Goal: Task Accomplishment & Management: Use online tool/utility

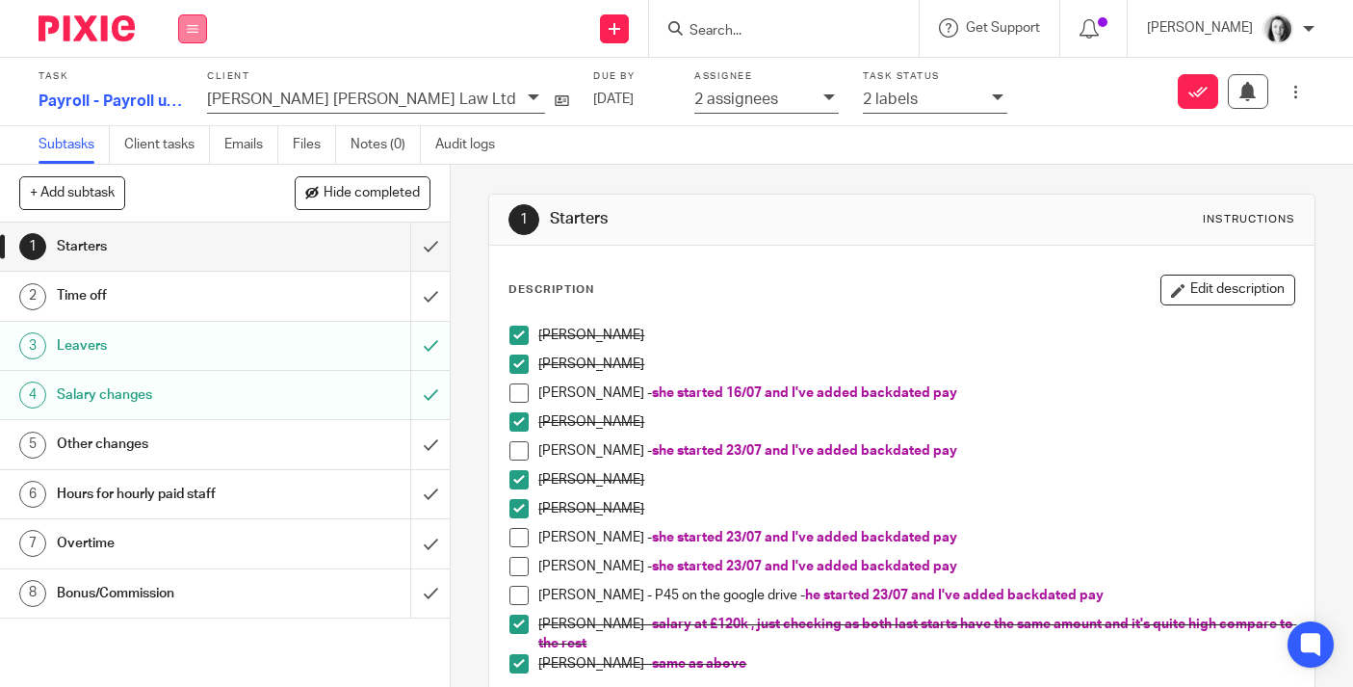
click at [196, 24] on icon at bounding box center [193, 29] width 12 height 12
click at [196, 84] on link "Work" at bounding box center [184, 89] width 34 height 13
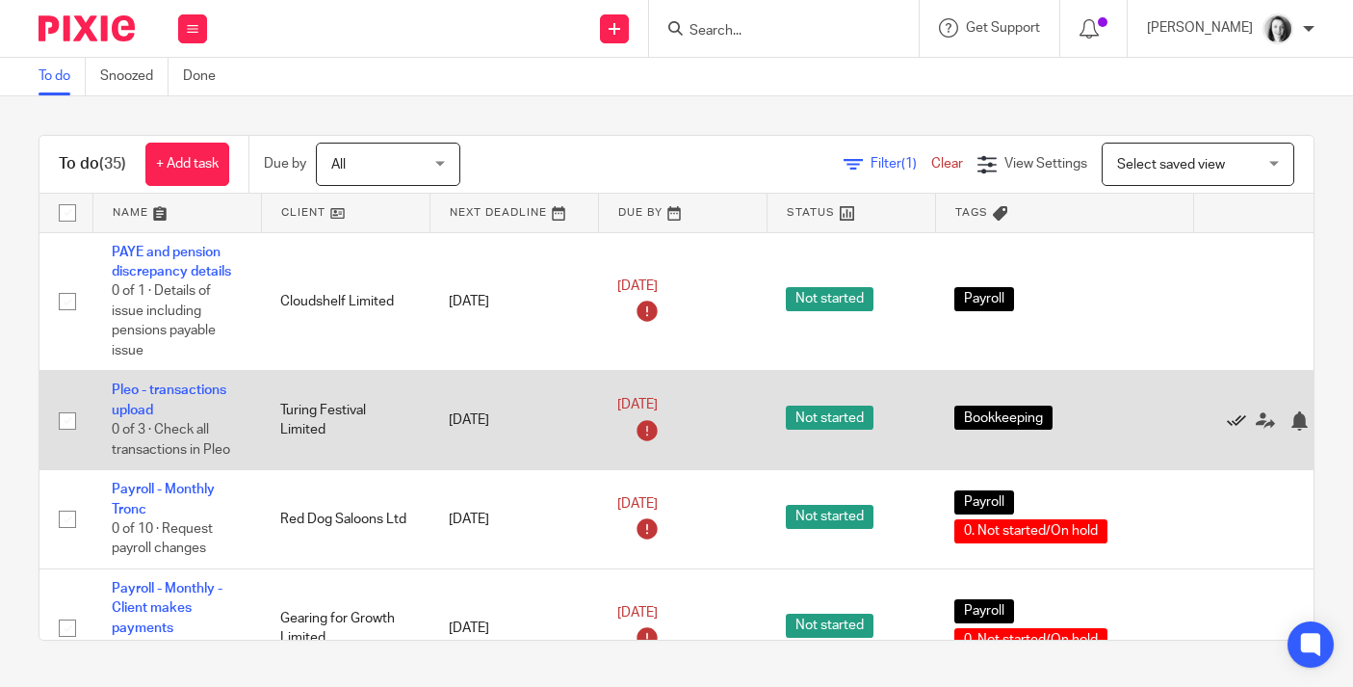
click at [1241, 417] on icon at bounding box center [1236, 420] width 19 height 19
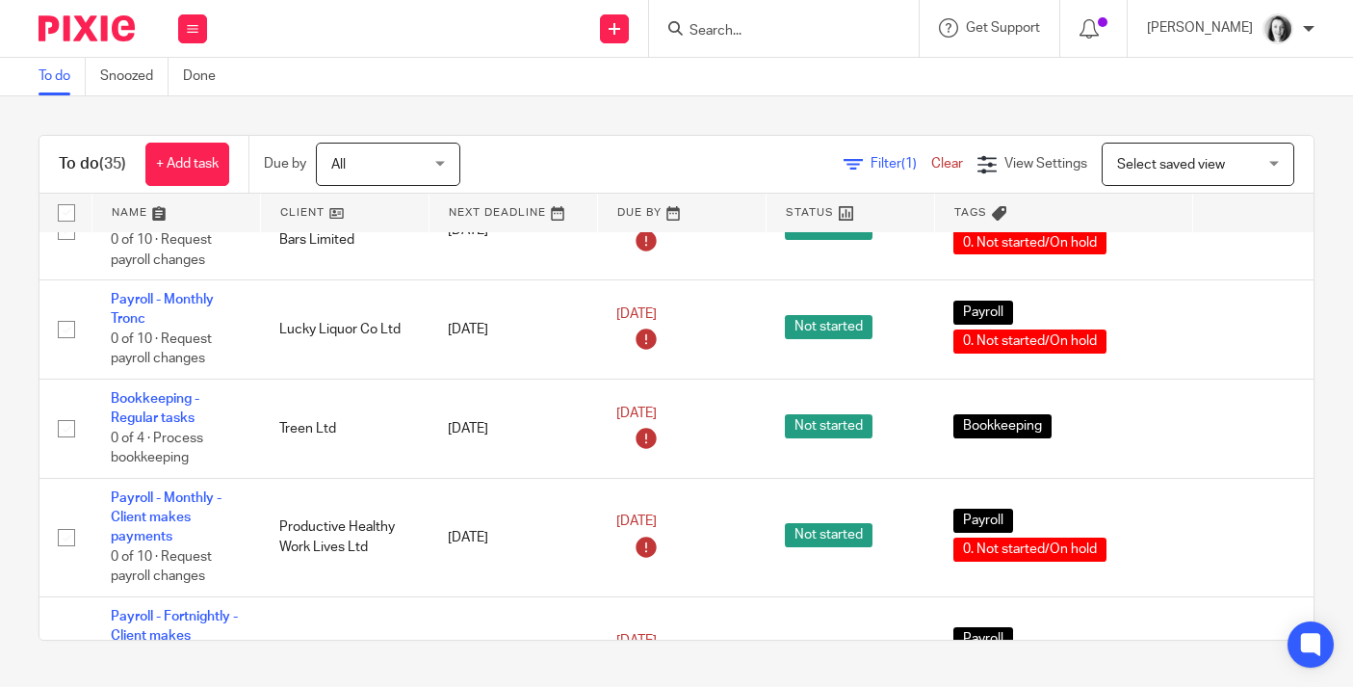
scroll to position [722, 1]
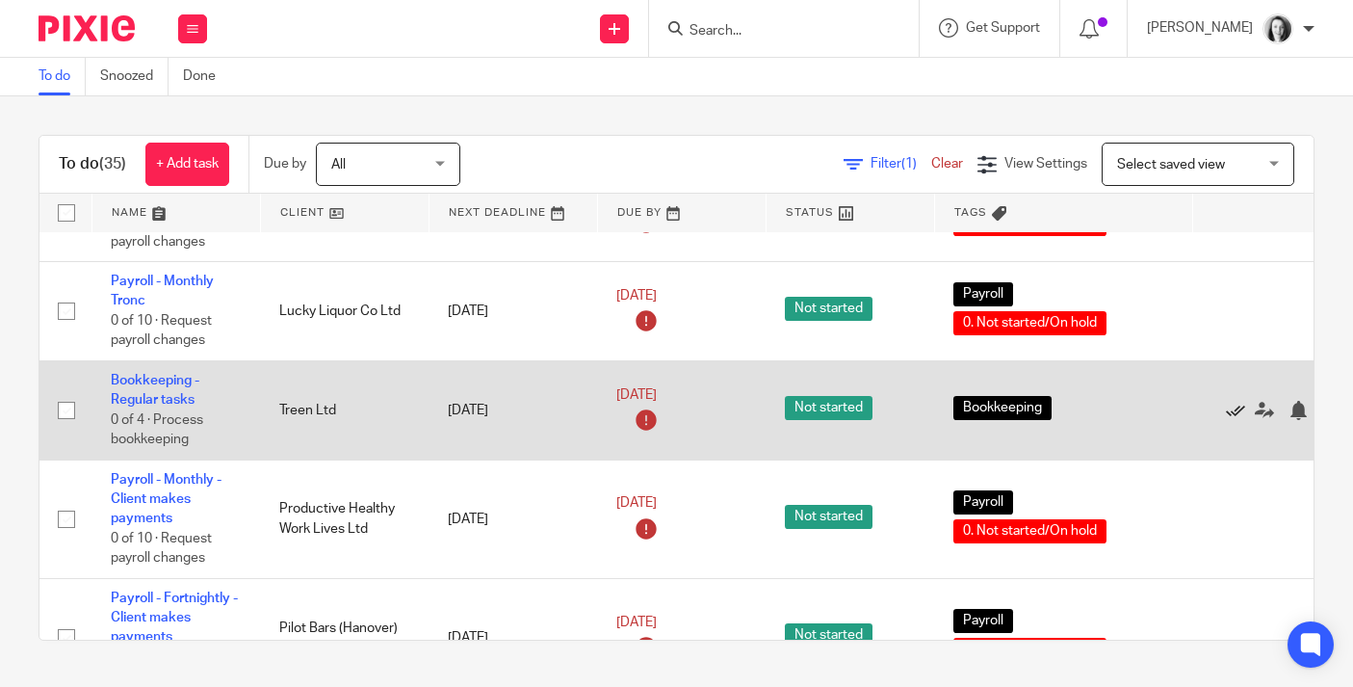
click at [1233, 420] on icon at bounding box center [1235, 410] width 19 height 19
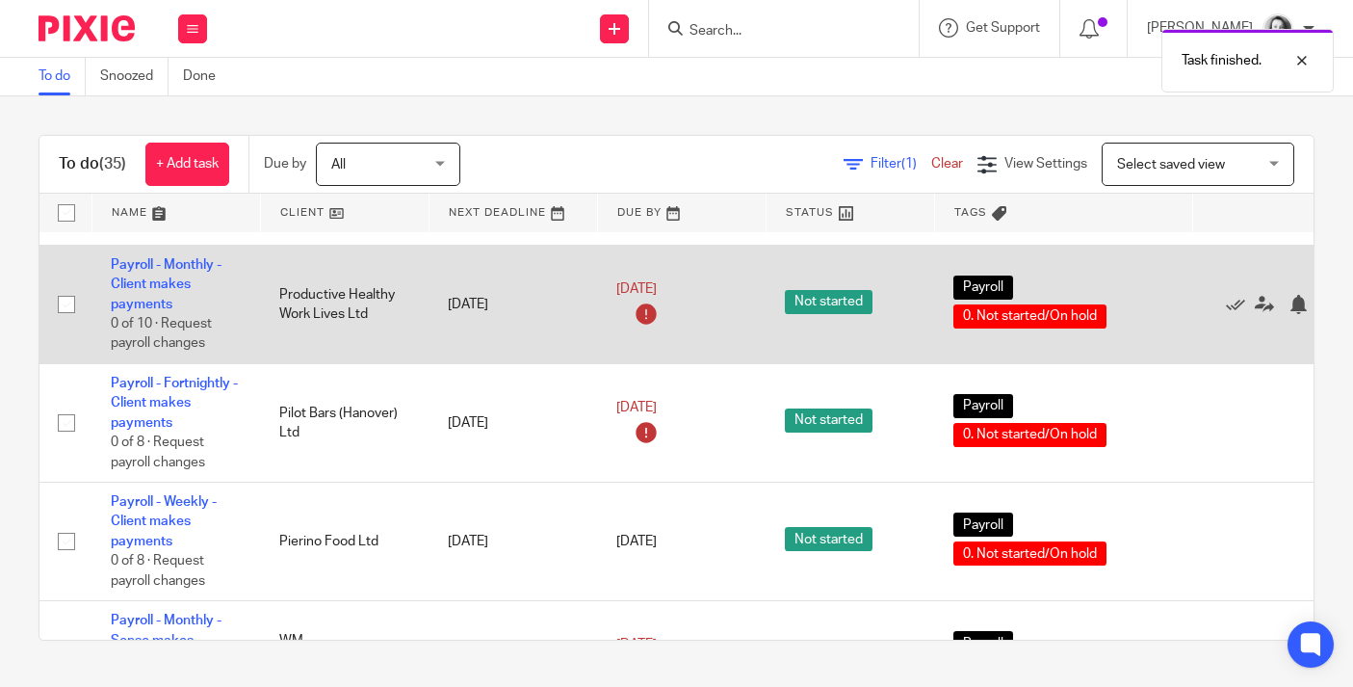
scroll to position [838, 0]
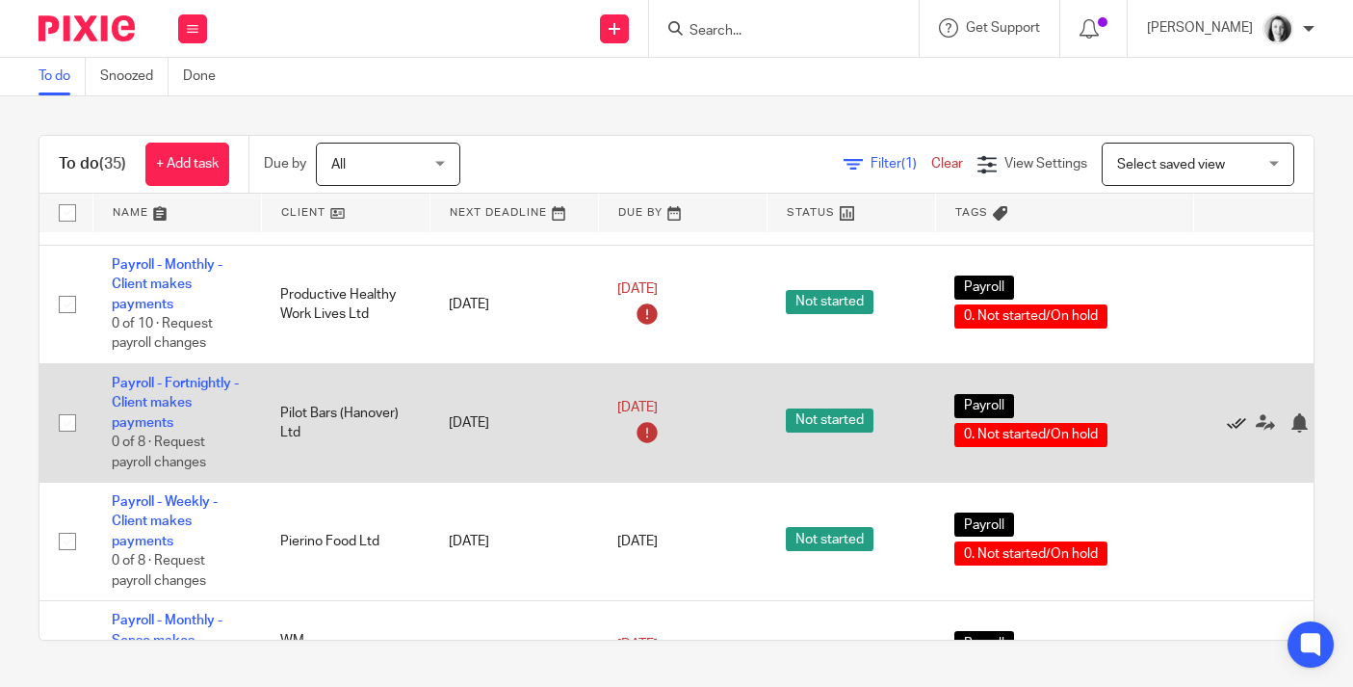
click at [1238, 432] on icon at bounding box center [1236, 422] width 19 height 19
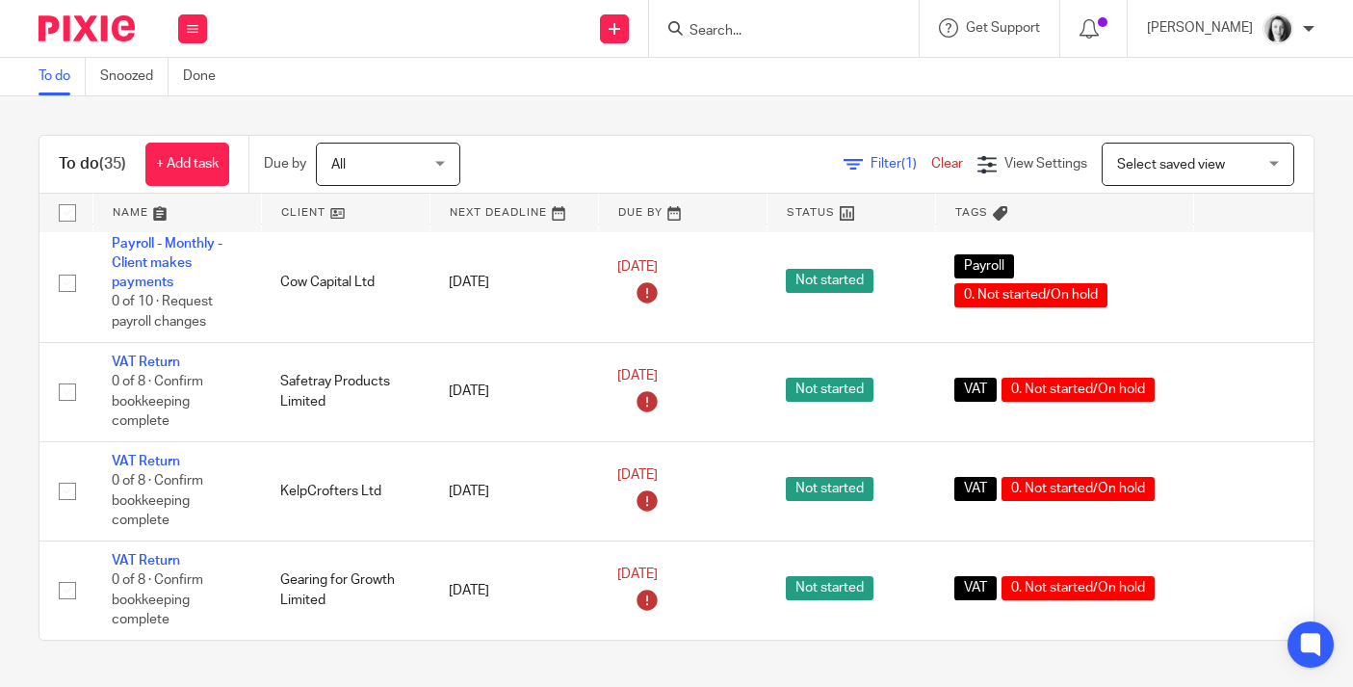
scroll to position [3297, 0]
